Goal: Task Accomplishment & Management: Use online tool/utility

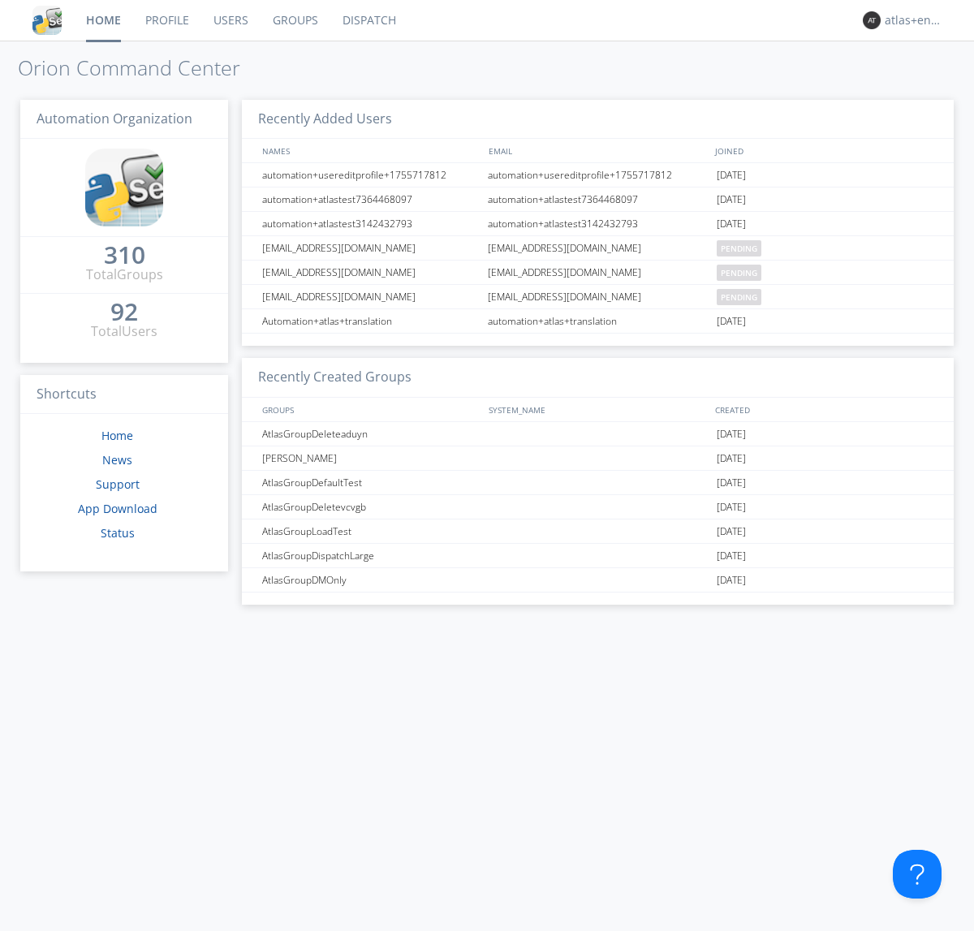
click at [368, 20] on link "Dispatch" at bounding box center [369, 20] width 78 height 41
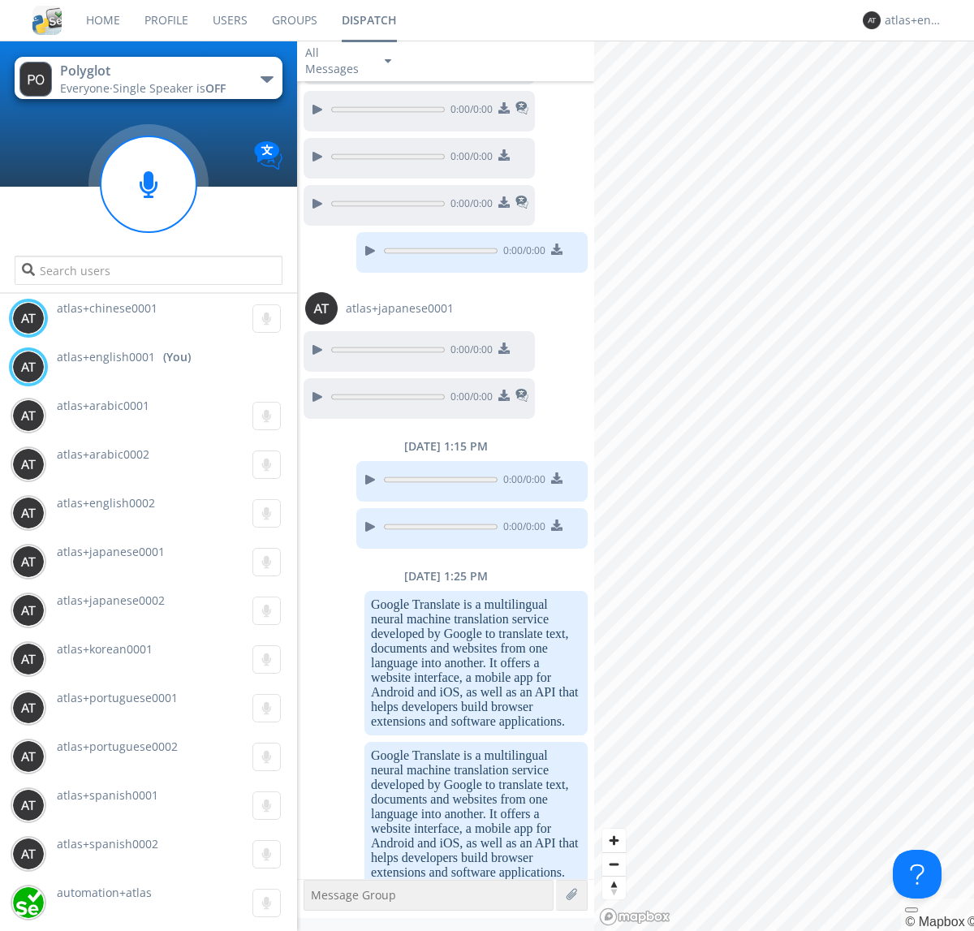
scroll to position [855, 0]
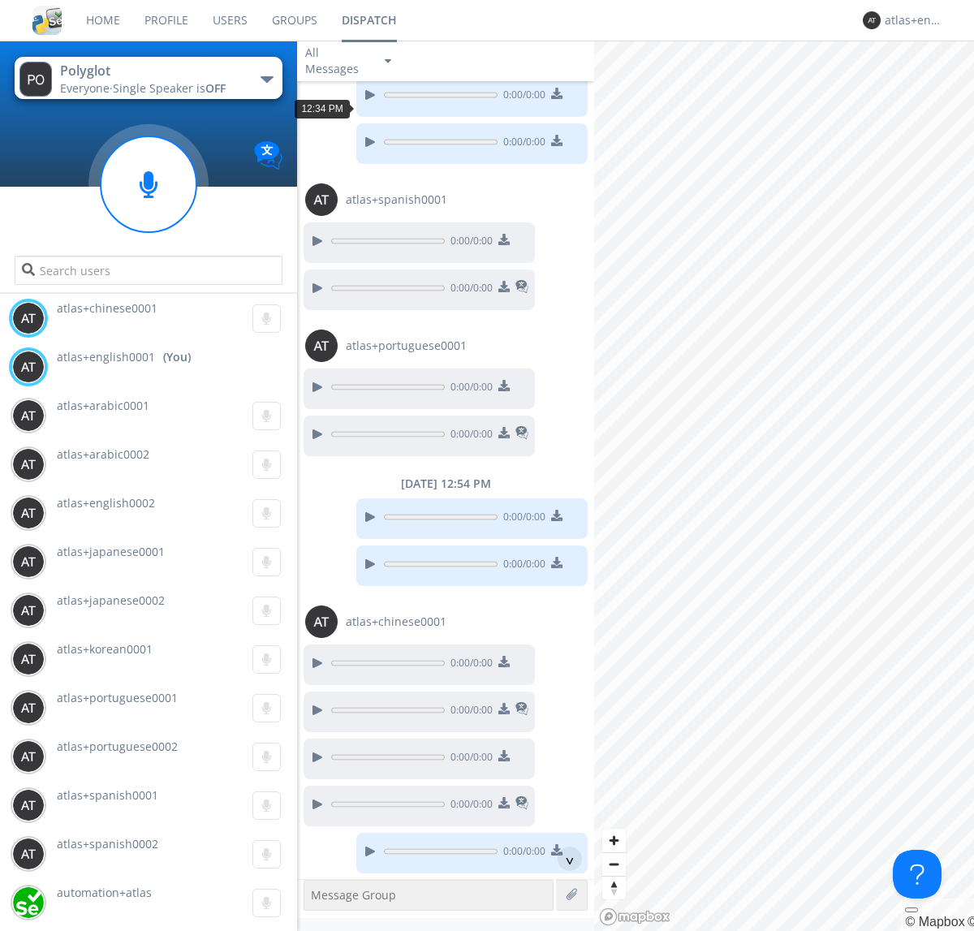
scroll to position [1942, 0]
click at [563, 859] on div "^" at bounding box center [570, 859] width 24 height 24
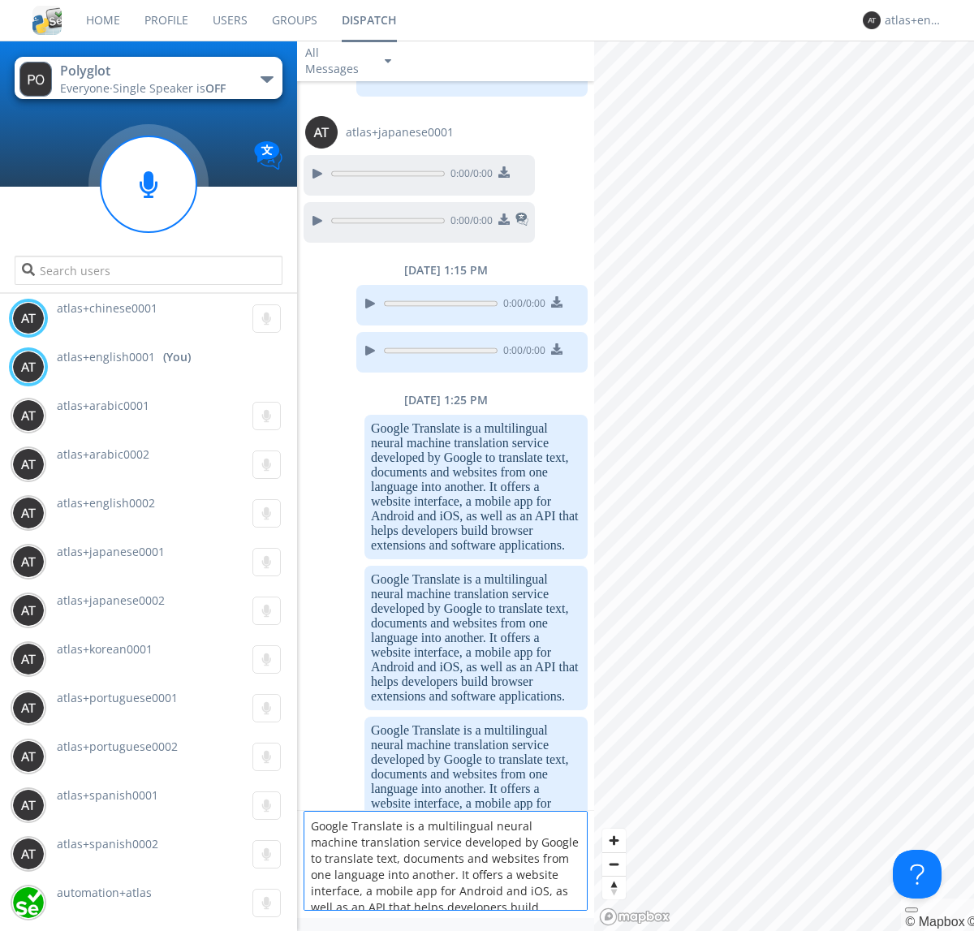
scroll to position [21, 0]
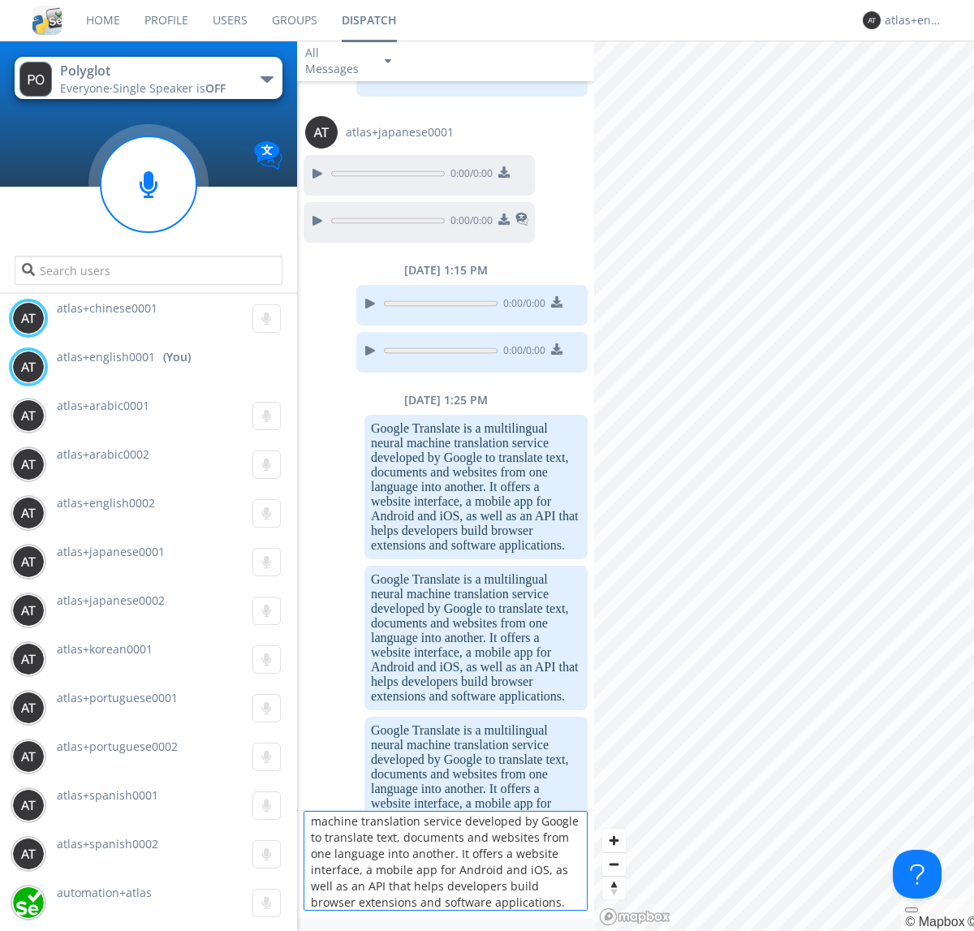
type textarea "Google Translate is a multilingual neural machine translation service developed…"
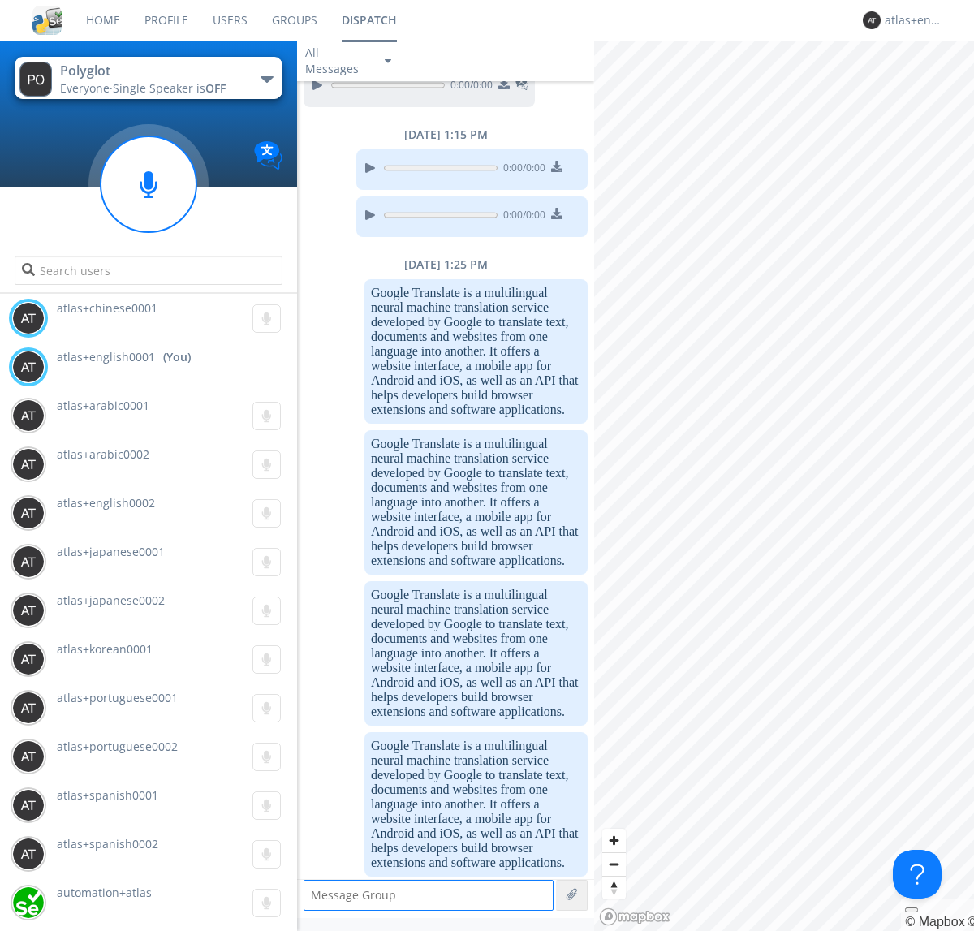
scroll to position [2869, 0]
